Goal: Share content: Share content

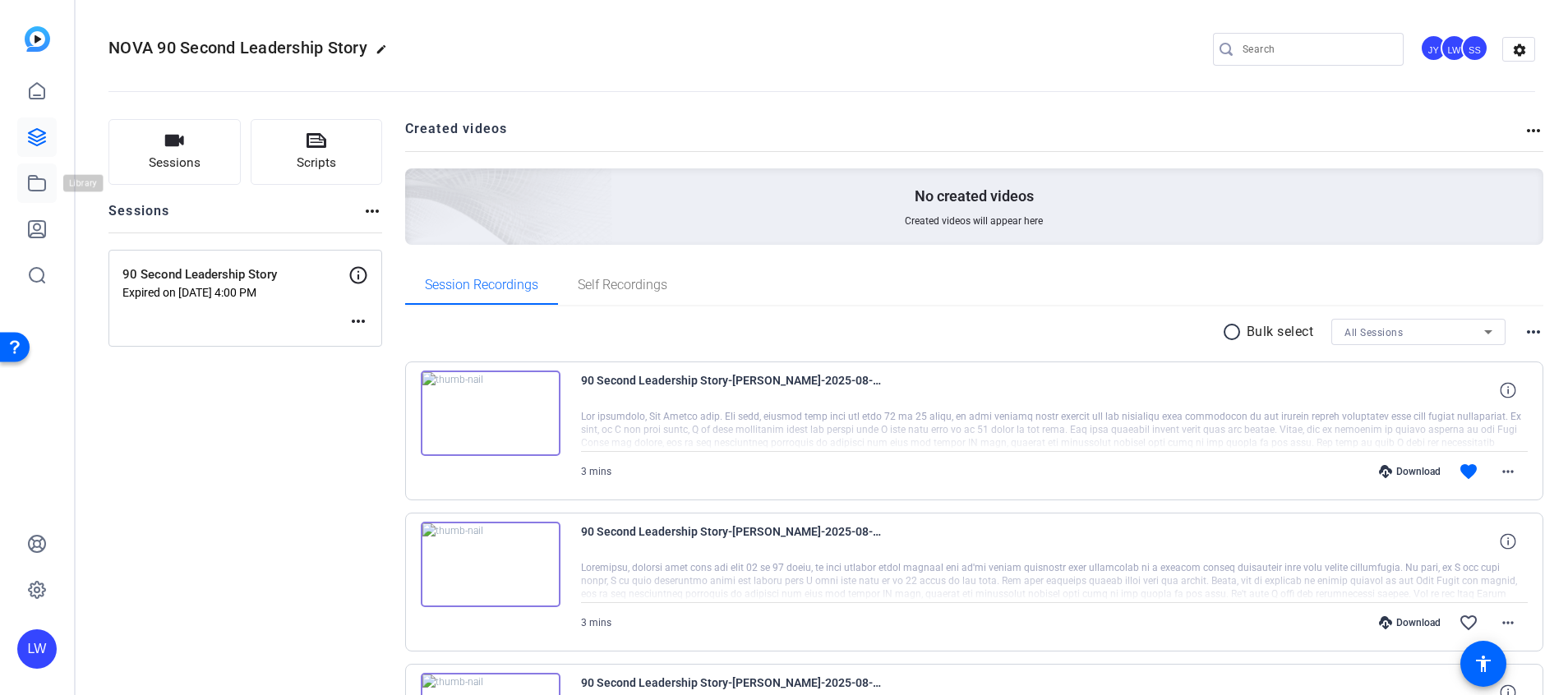
click at [41, 190] on icon at bounding box center [36, 183] width 16 height 15
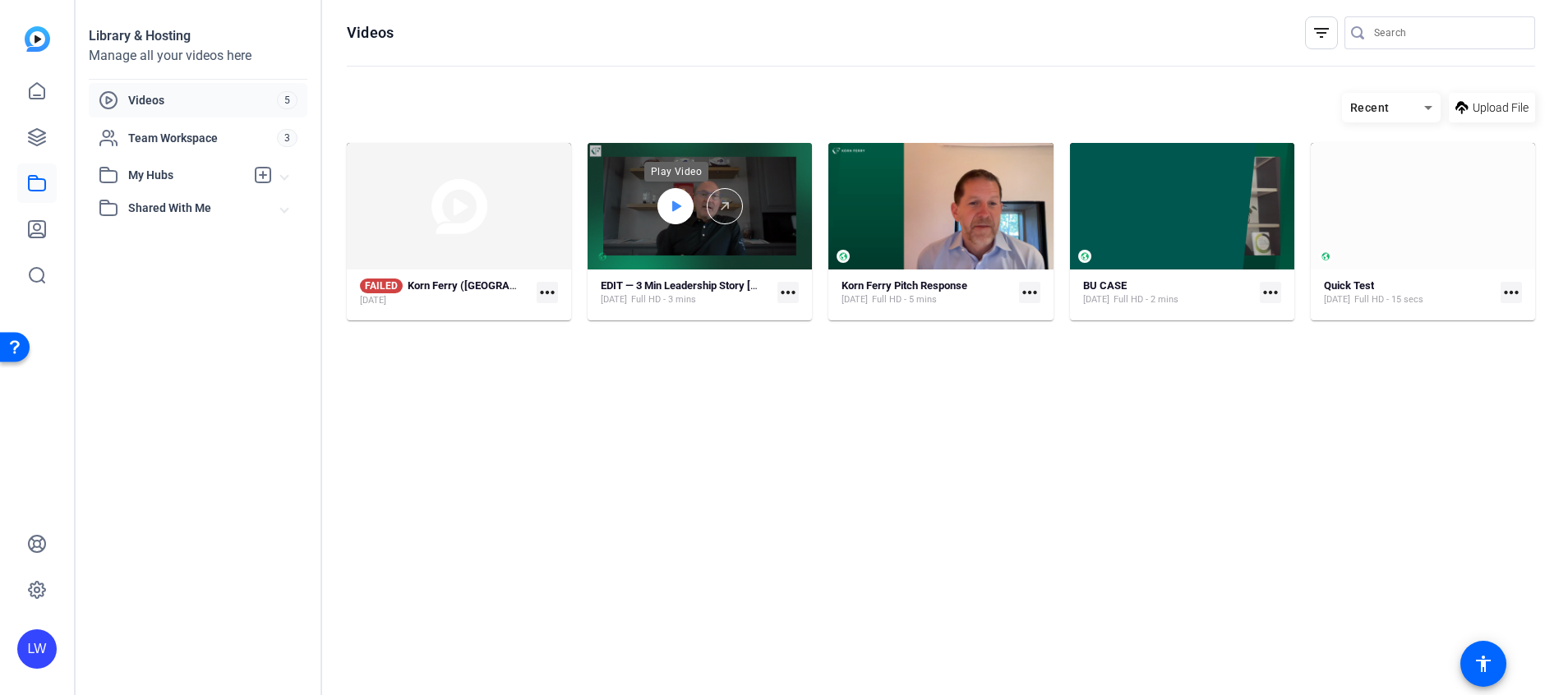
click at [670, 199] on icon at bounding box center [675, 206] width 13 height 20
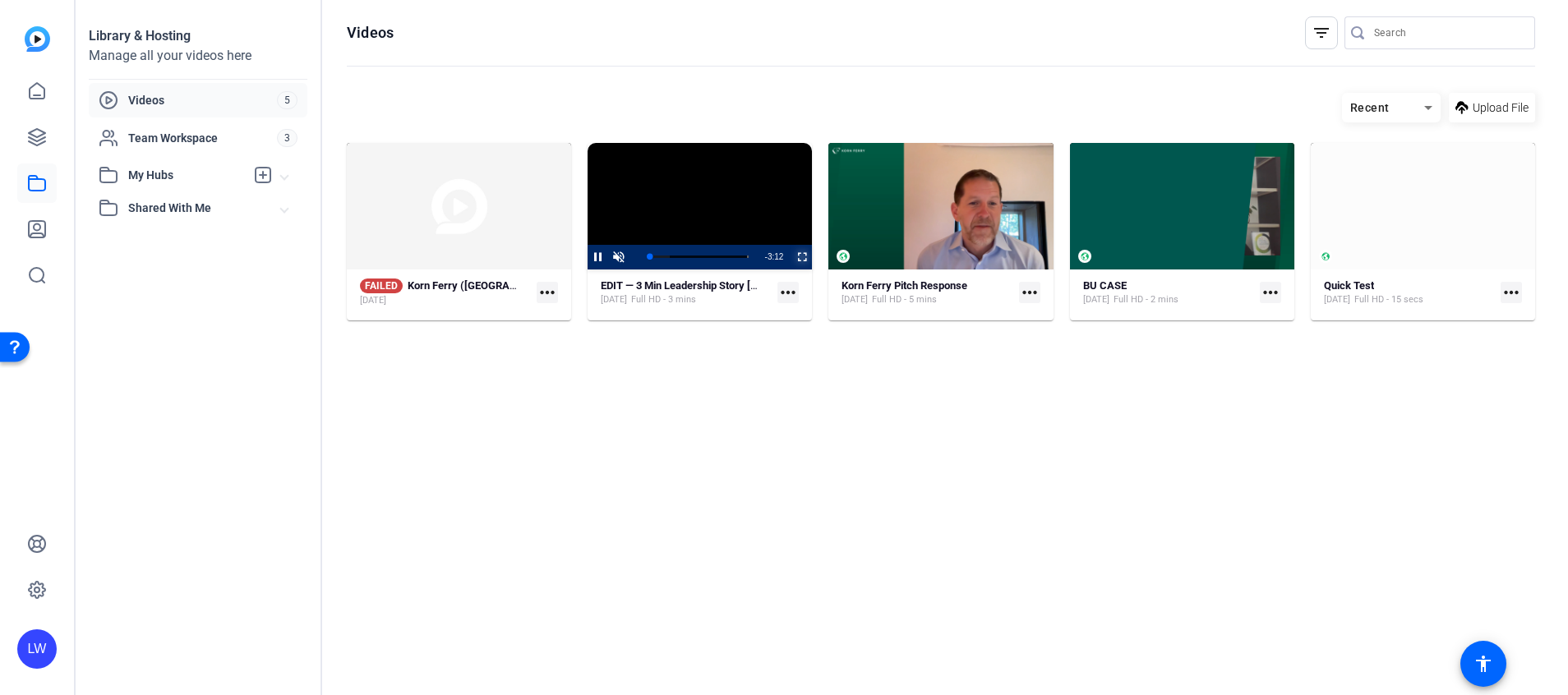
click at [792, 259] on span "Video Player" at bounding box center [792, 258] width 0 height 25
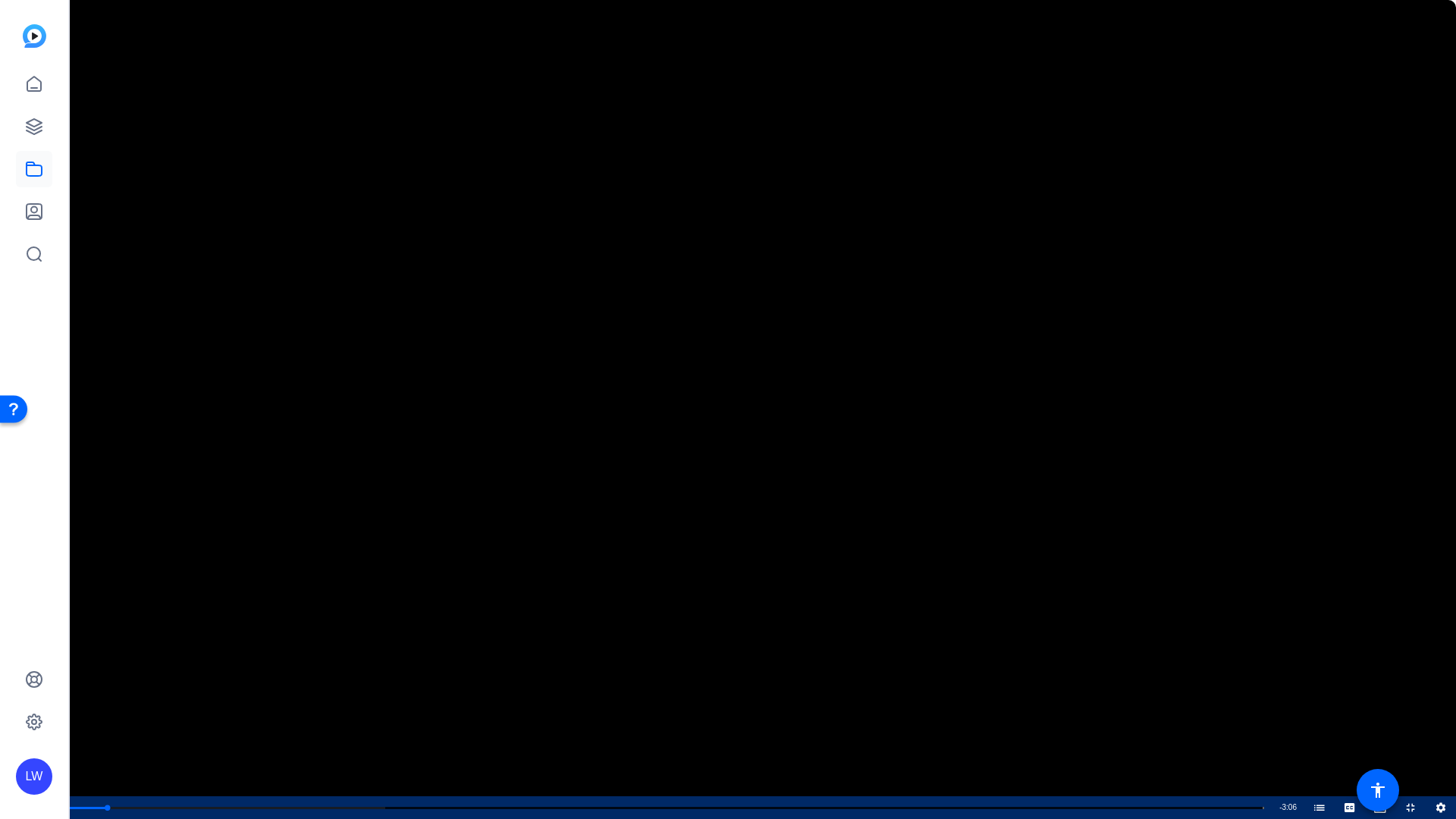
click at [0, 640] on span "Video Player" at bounding box center [0, 808] width 0 height 23
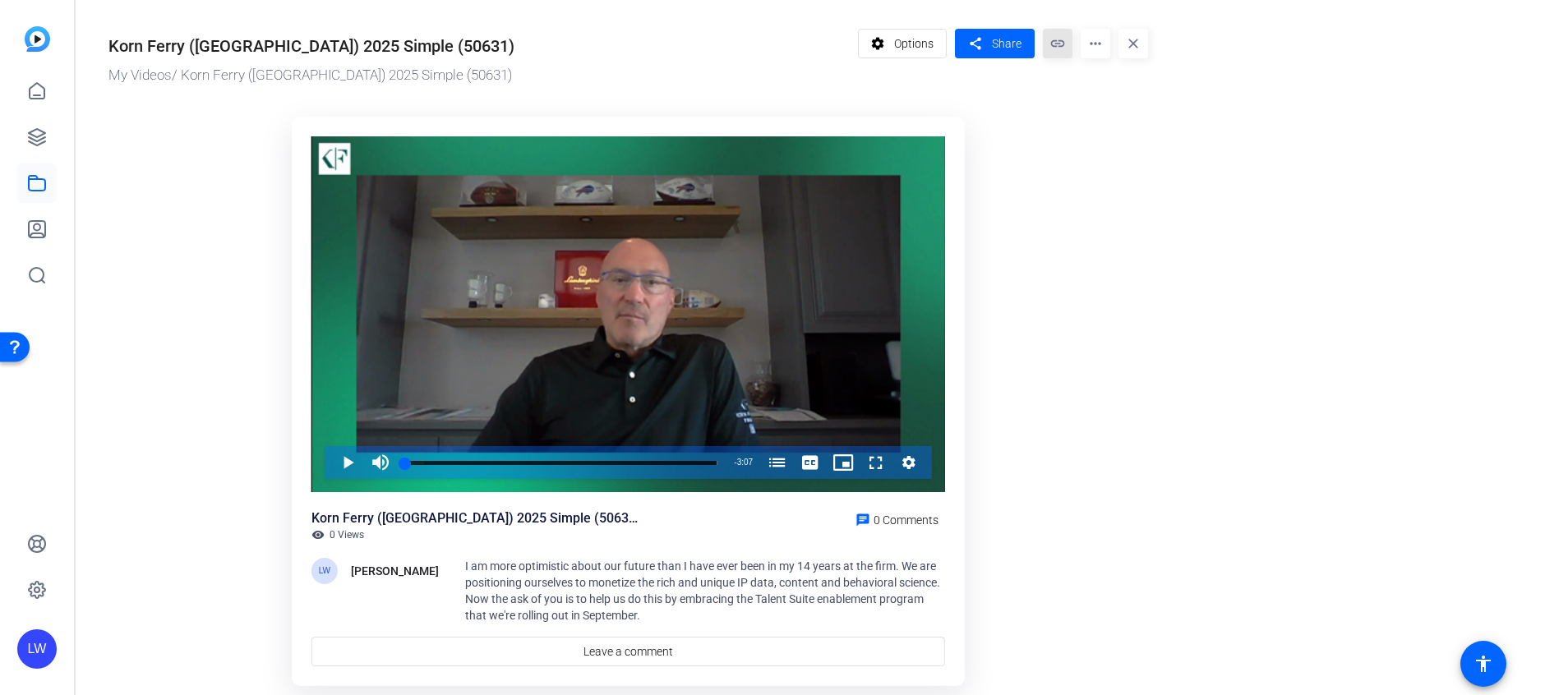
click at [1063, 42] on mat-icon "link" at bounding box center [1057, 43] width 29 height 29
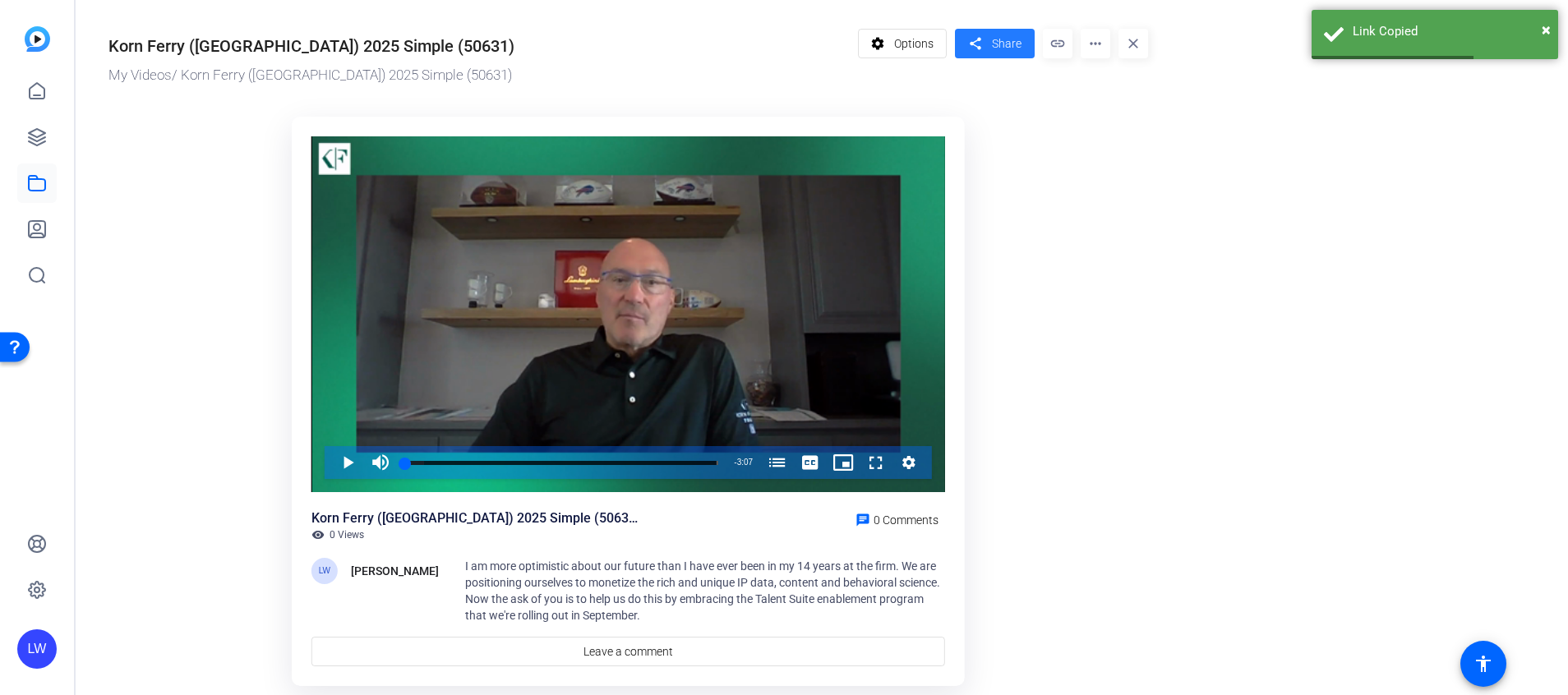
click at [1011, 44] on span "Share" at bounding box center [1006, 44] width 29 height 17
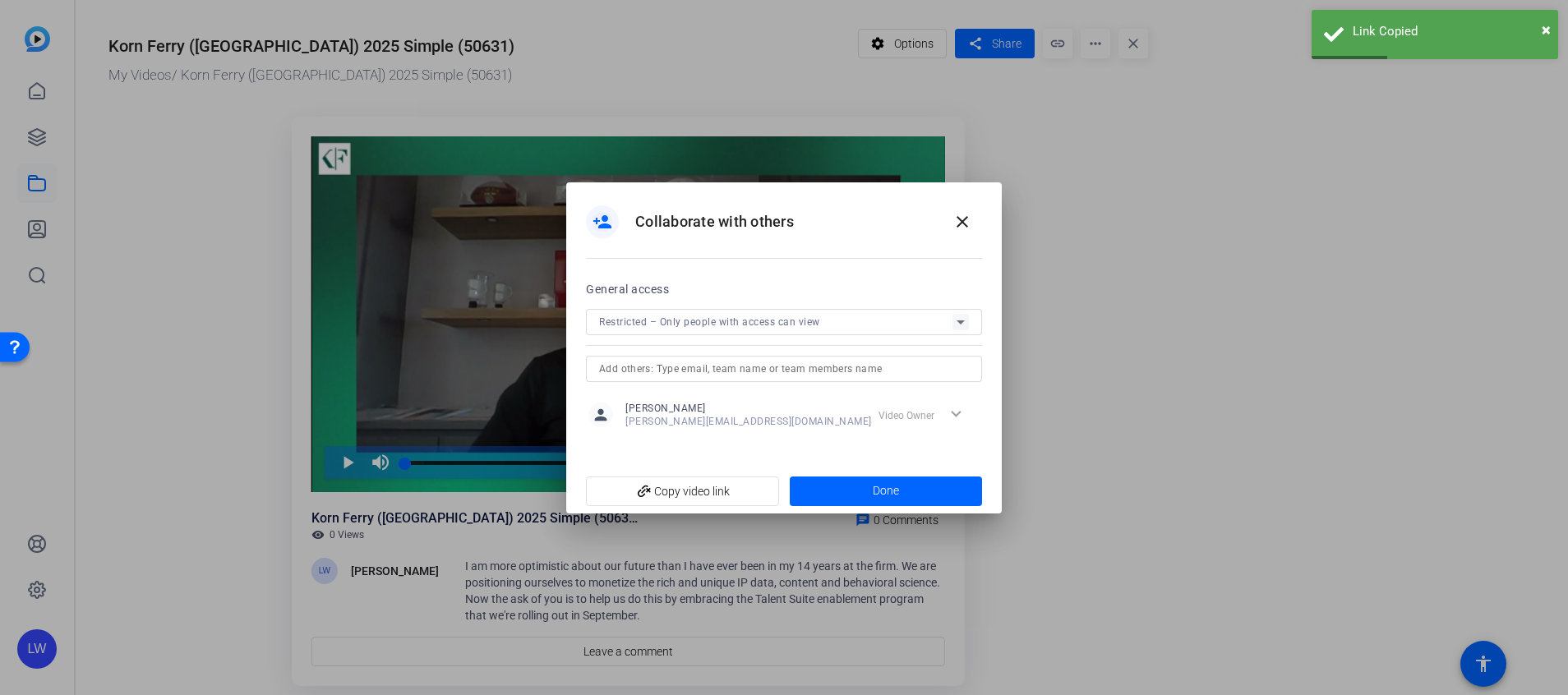
click at [777, 323] on span "Restricted – Only people with access can view" at bounding box center [709, 322] width 221 height 12
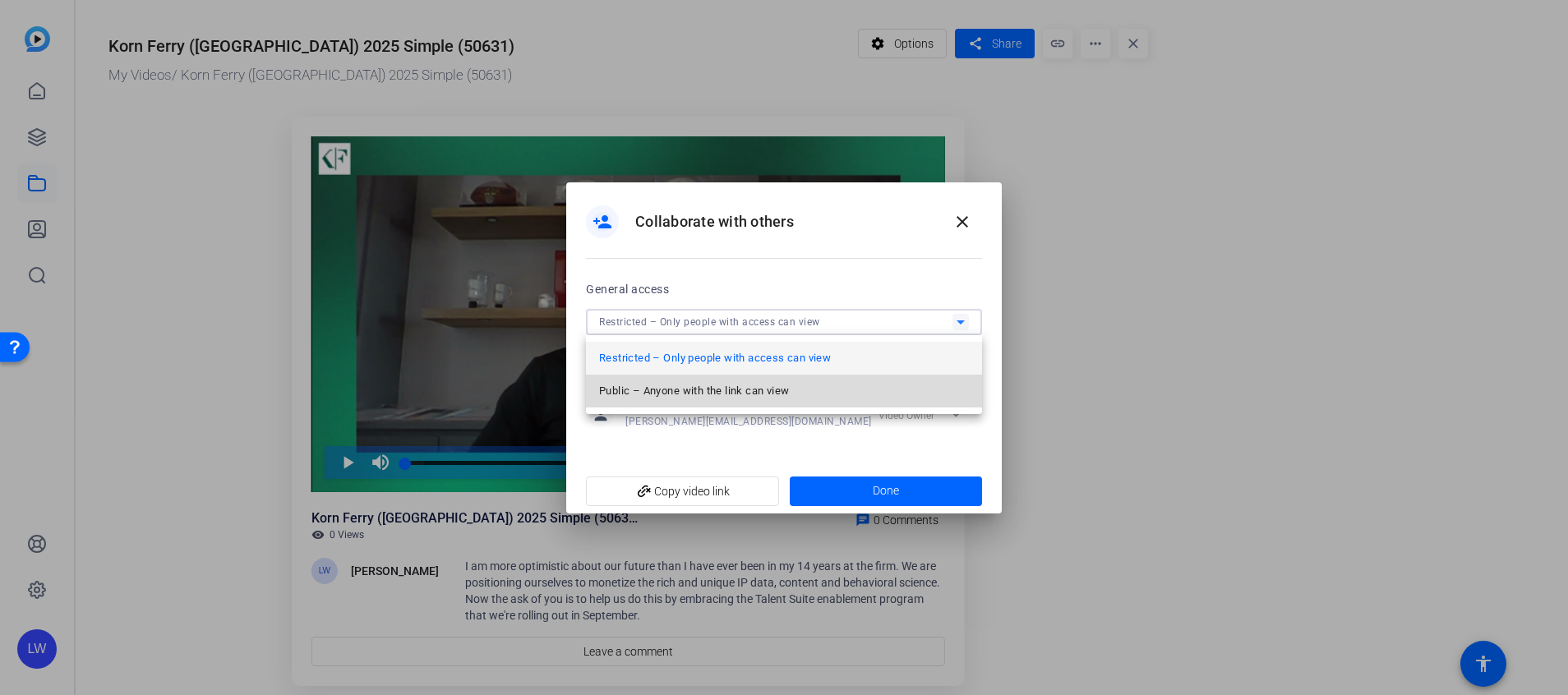
click at [770, 395] on span "Public – Anyone with the link can view" at bounding box center [694, 391] width 190 height 20
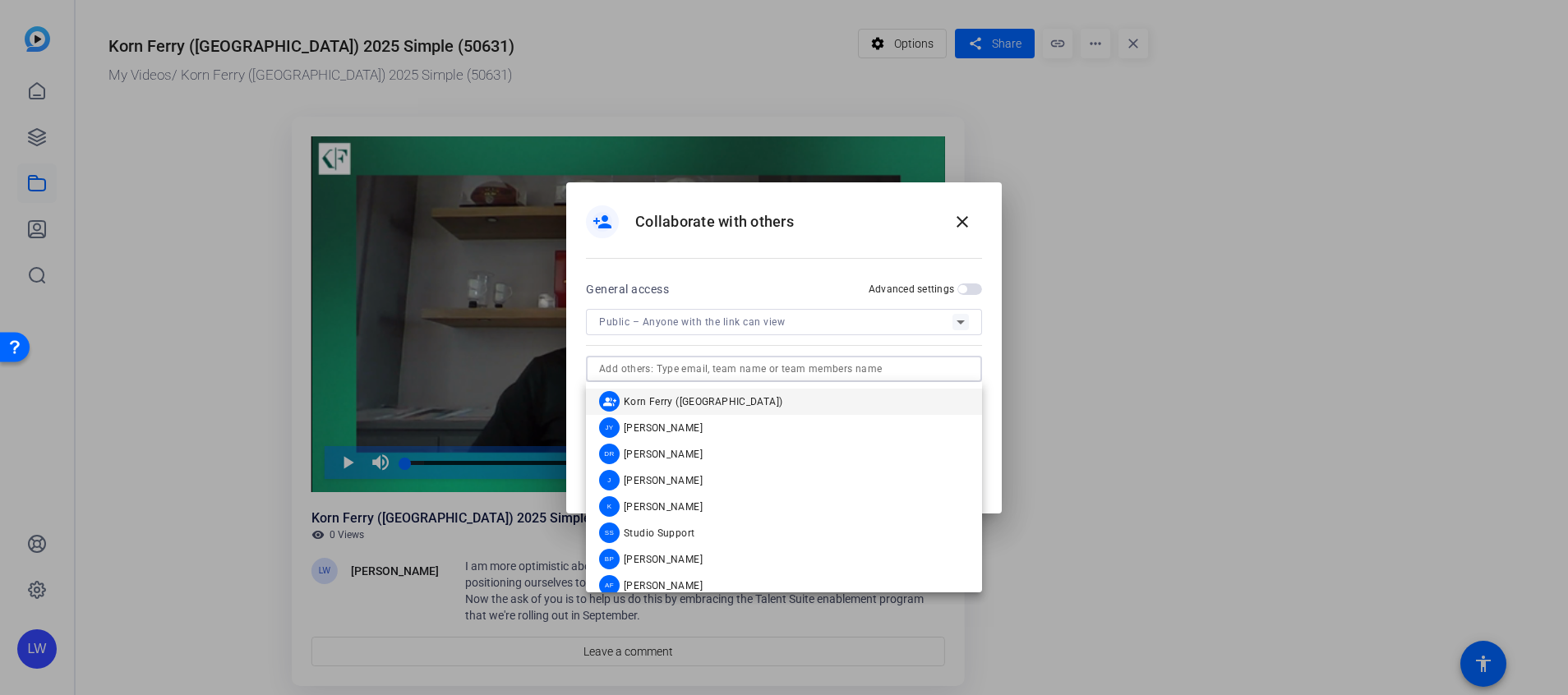
click at [731, 366] on input "text" at bounding box center [784, 369] width 370 height 20
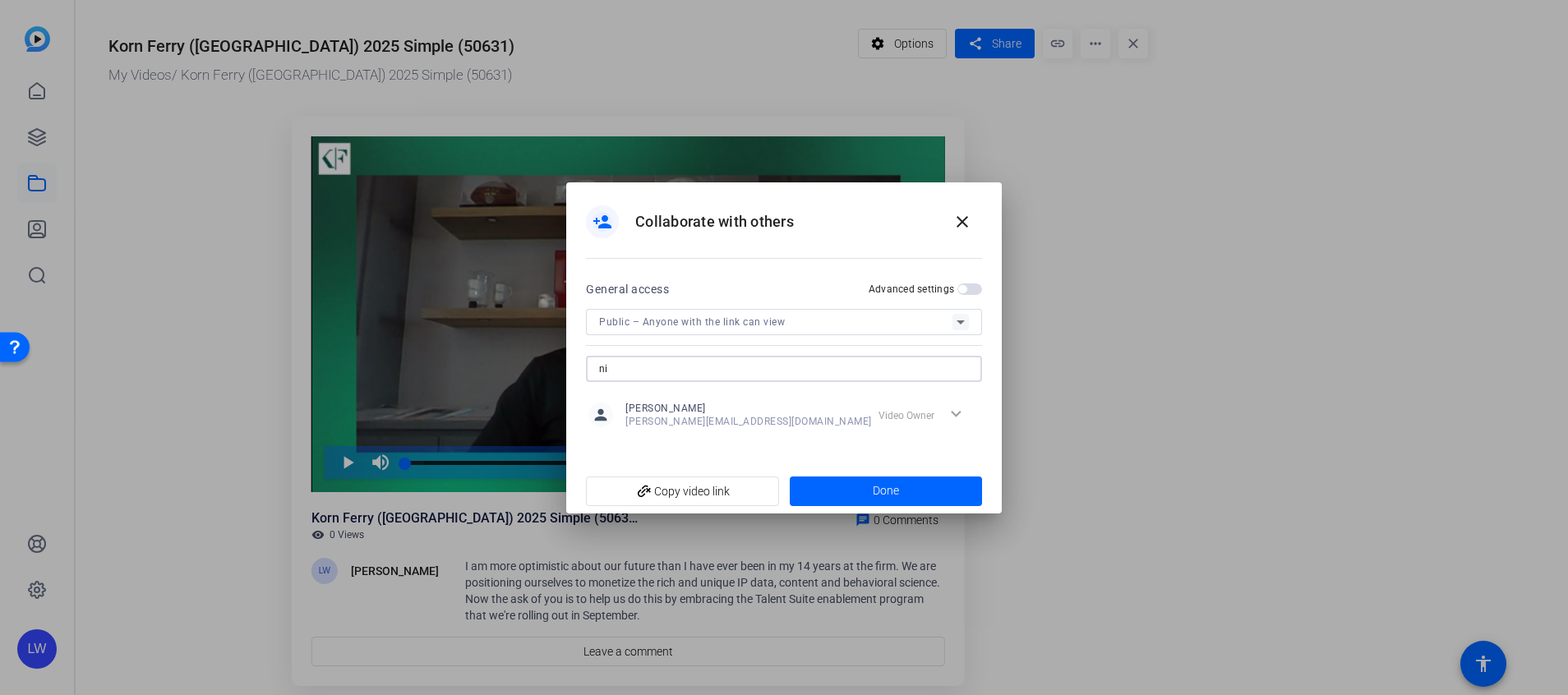
type input "n"
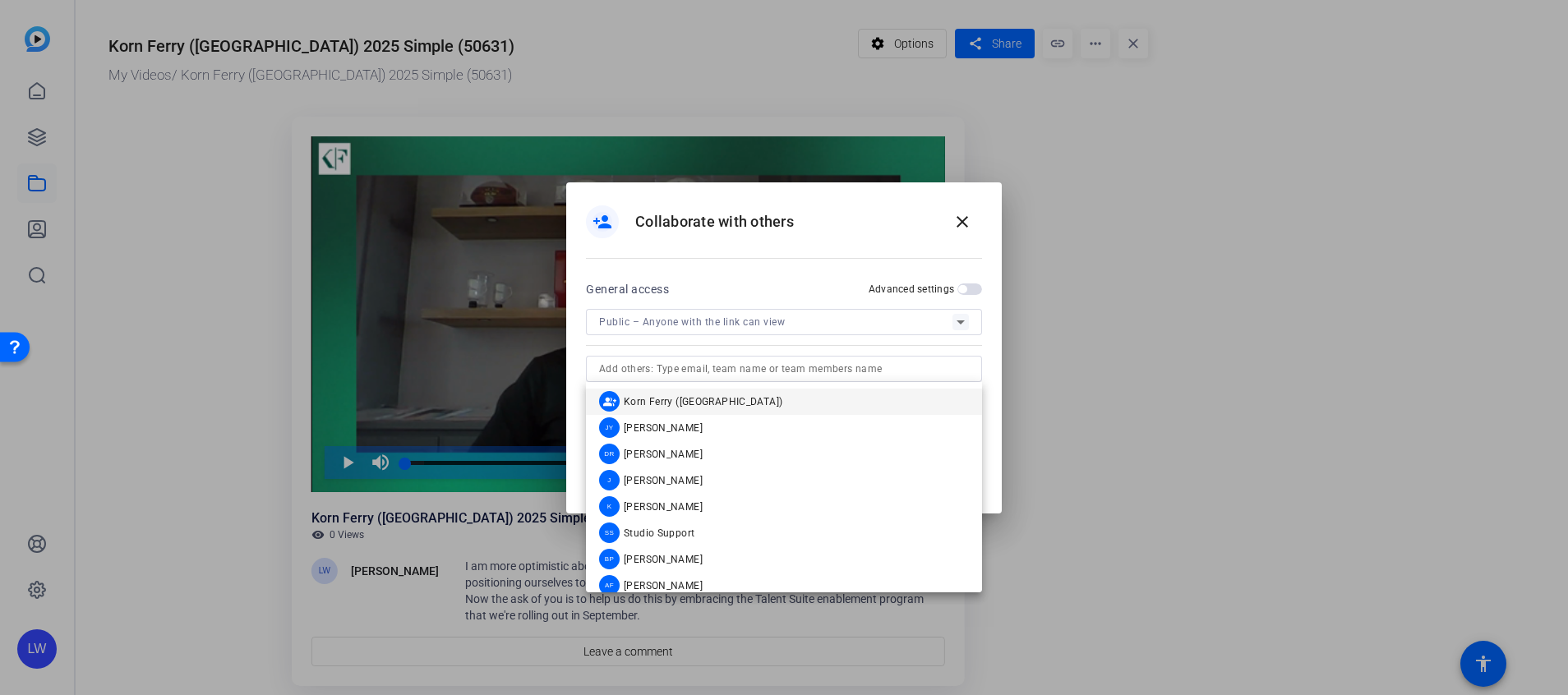
click at [811, 249] on div "person_add Collaborate with others close" at bounding box center [784, 230] width 435 height 96
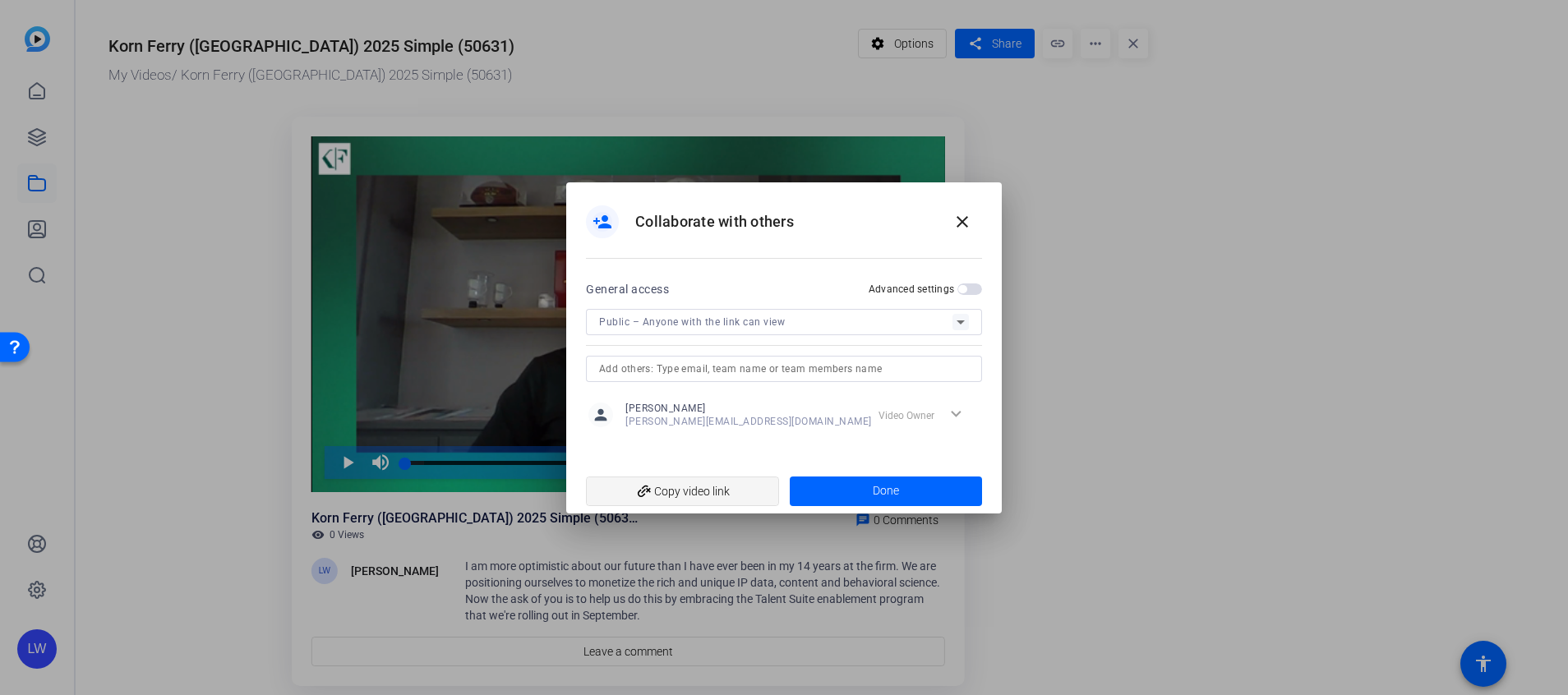
click at [712, 486] on span "add_link Copy video link" at bounding box center [682, 491] width 167 height 31
click at [872, 495] on span "Done" at bounding box center [886, 491] width 27 height 17
